Goal: Task Accomplishment & Management: Complete application form

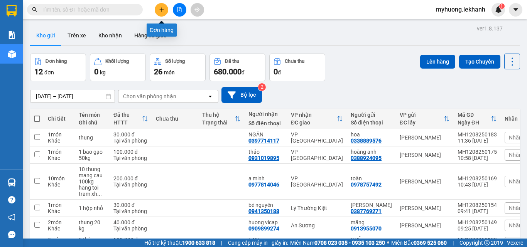
click at [163, 10] on icon "plus" at bounding box center [161, 9] width 4 height 0
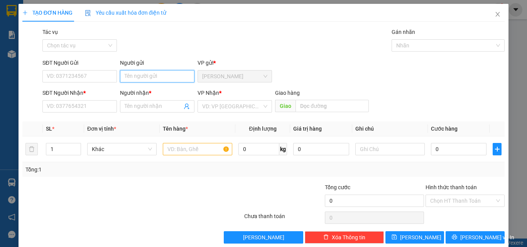
click at [144, 78] on input "Người gửi" at bounding box center [157, 76] width 74 height 12
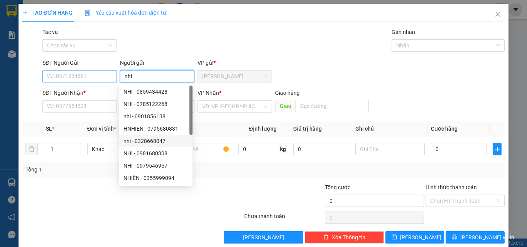
type input "nhi"
click at [69, 73] on input "SĐT Người Gửi" at bounding box center [79, 76] width 74 height 12
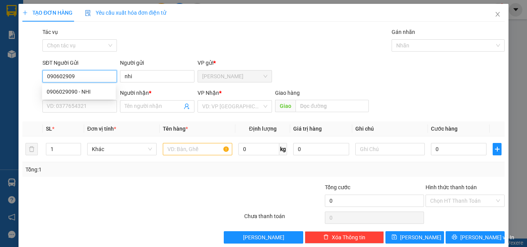
type input "0906029090"
click at [59, 92] on div "0906029090 - NHI" at bounding box center [79, 92] width 64 height 8
type input "NHI"
type input "0913807832"
type input "dung"
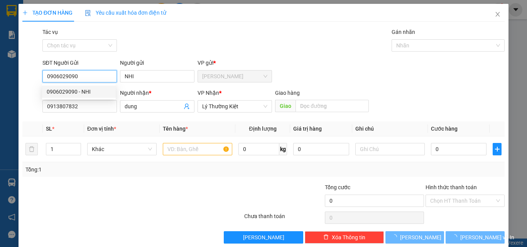
type input "30.000"
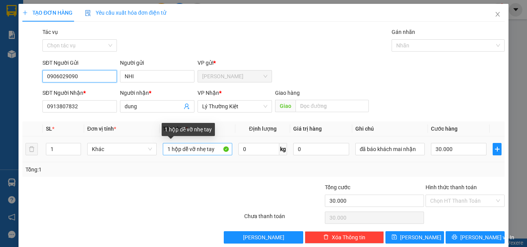
type input "0906029090"
click at [215, 152] on input "1 hộp dễ vỡ nhẹ tay" at bounding box center [197, 149] width 69 height 12
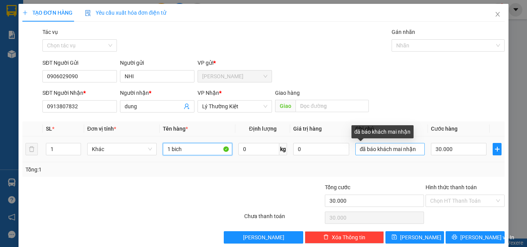
type input "1 bich"
click at [414, 150] on input "đã báo khách mai nhận" at bounding box center [389, 149] width 69 height 12
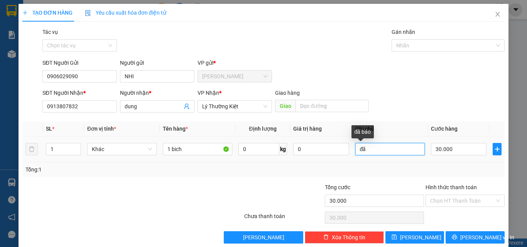
type input "đ"
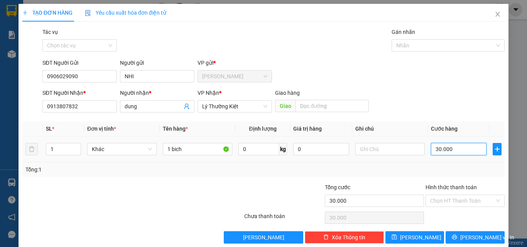
click at [452, 151] on input "30.000" at bounding box center [459, 149] width 56 height 12
click at [365, 177] on div "Transit Pickup Surcharge Ids Transit Deliver Surcharge Ids Transit Deliver Surc…" at bounding box center [263, 136] width 482 height 216
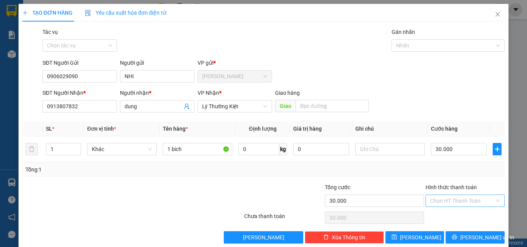
click at [463, 201] on input "Hình thức thanh toán" at bounding box center [462, 201] width 64 height 12
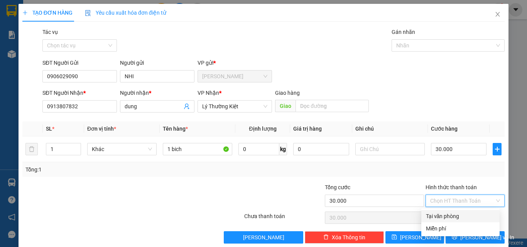
click at [451, 213] on div "Tại văn phòng" at bounding box center [460, 216] width 69 height 8
type input "0"
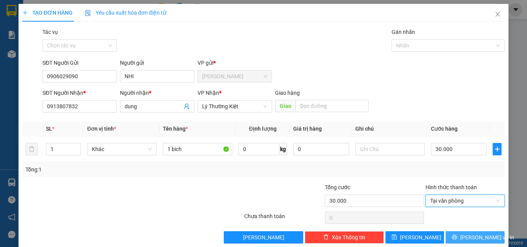
click at [469, 239] on span "[PERSON_NAME] và In" at bounding box center [487, 237] width 54 height 8
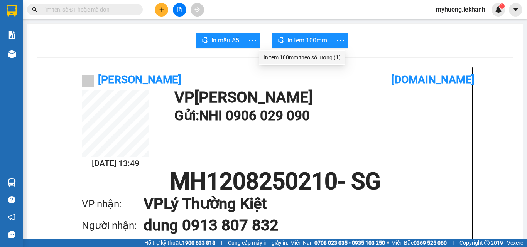
click at [338, 57] on div "In tem 100mm theo số lượng (1)" at bounding box center [301, 57] width 77 height 8
